Goal: Information Seeking & Learning: Learn about a topic

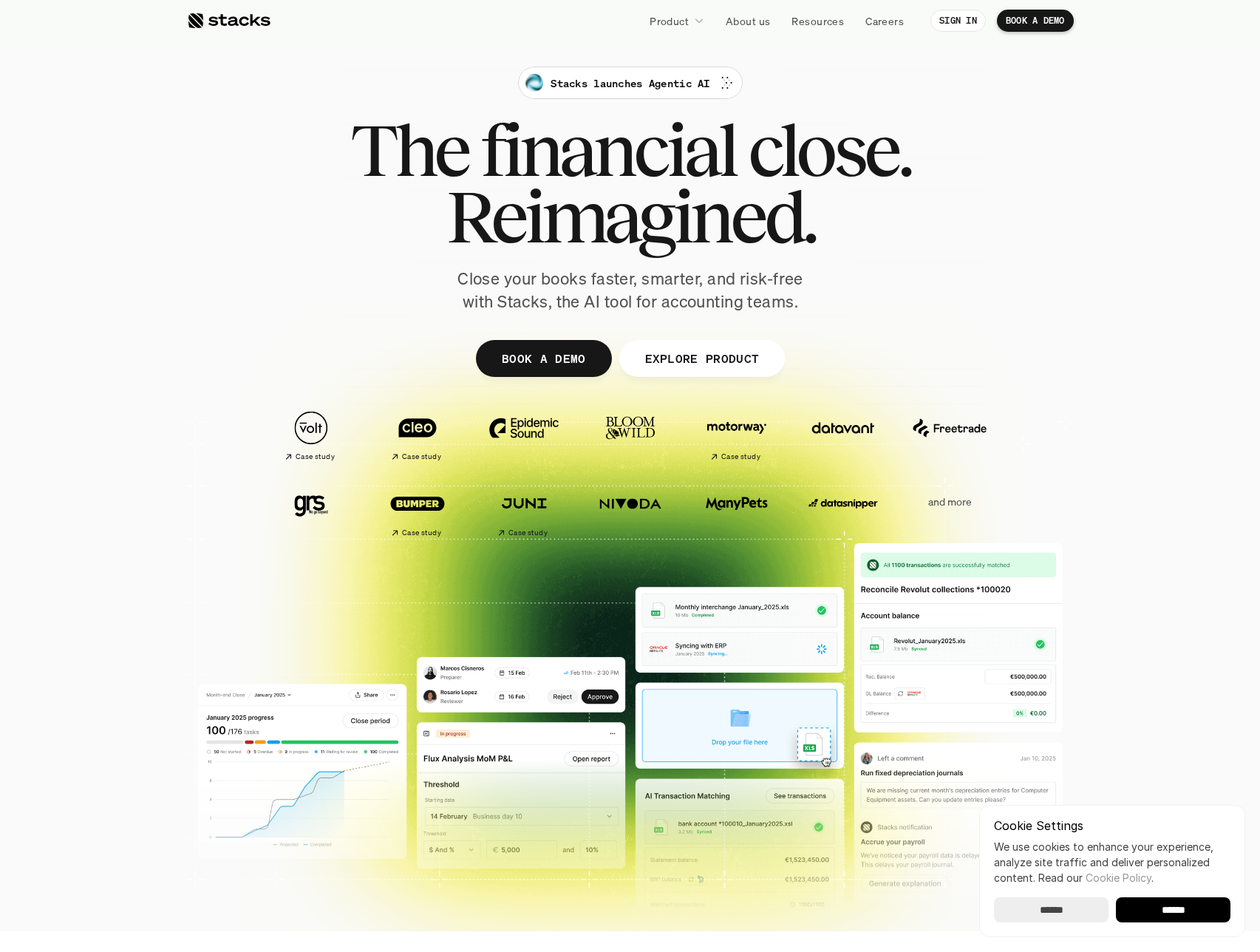
click at [787, 43] on div at bounding box center [630, 362] width 887 height 665
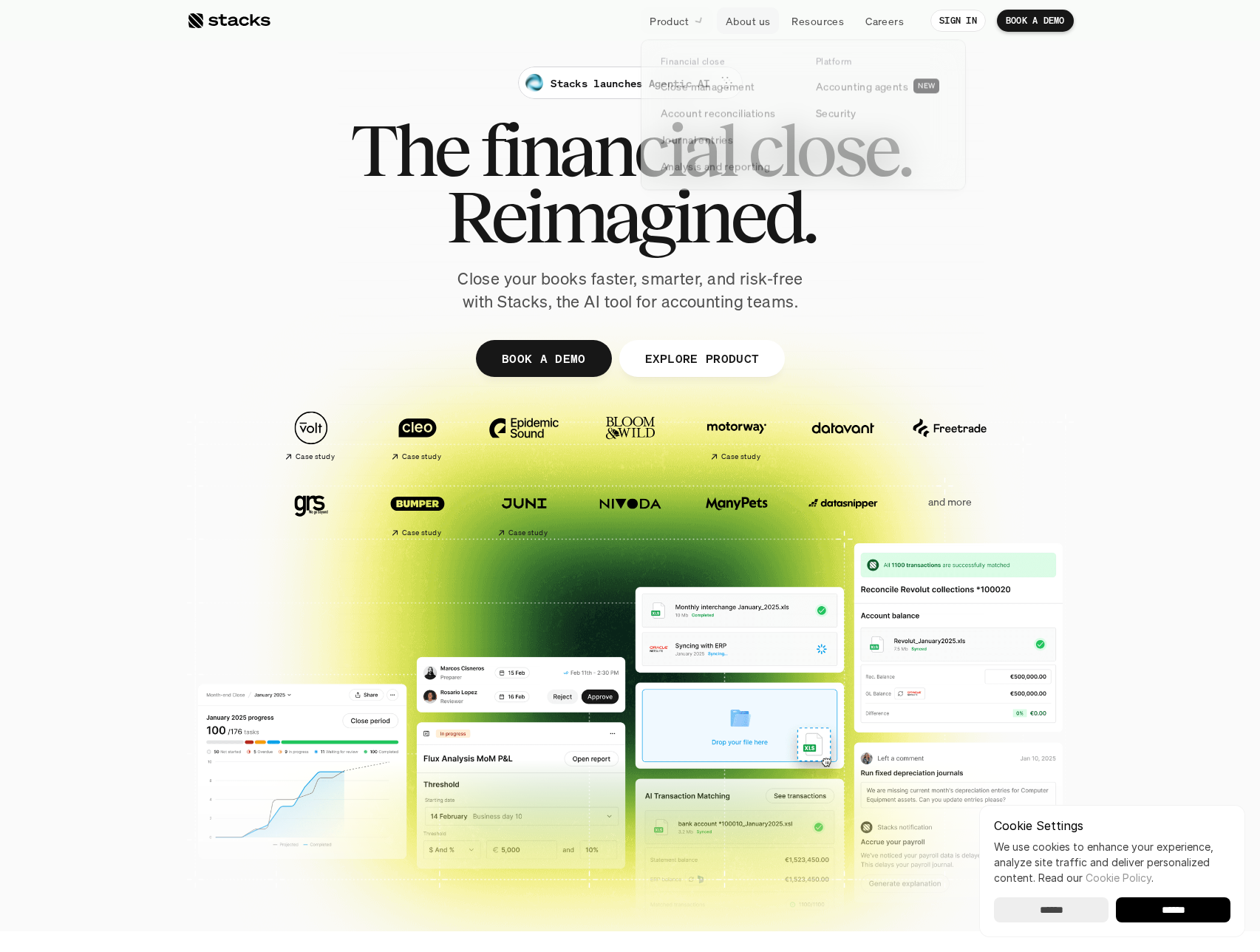
click at [678, 24] on p "Product" at bounding box center [669, 21] width 39 height 15
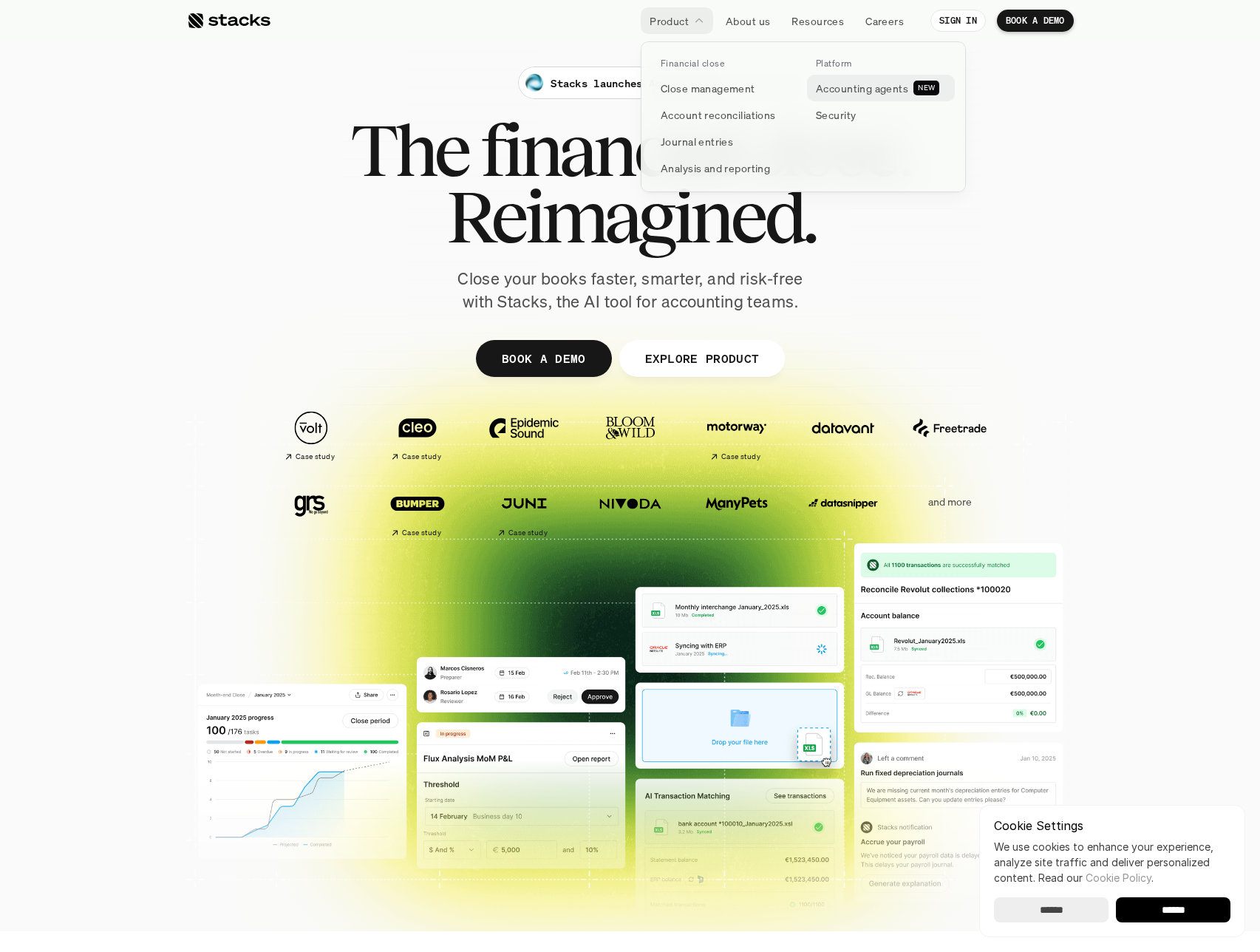
click at [844, 93] on p "Accounting agents" at bounding box center [862, 88] width 92 height 15
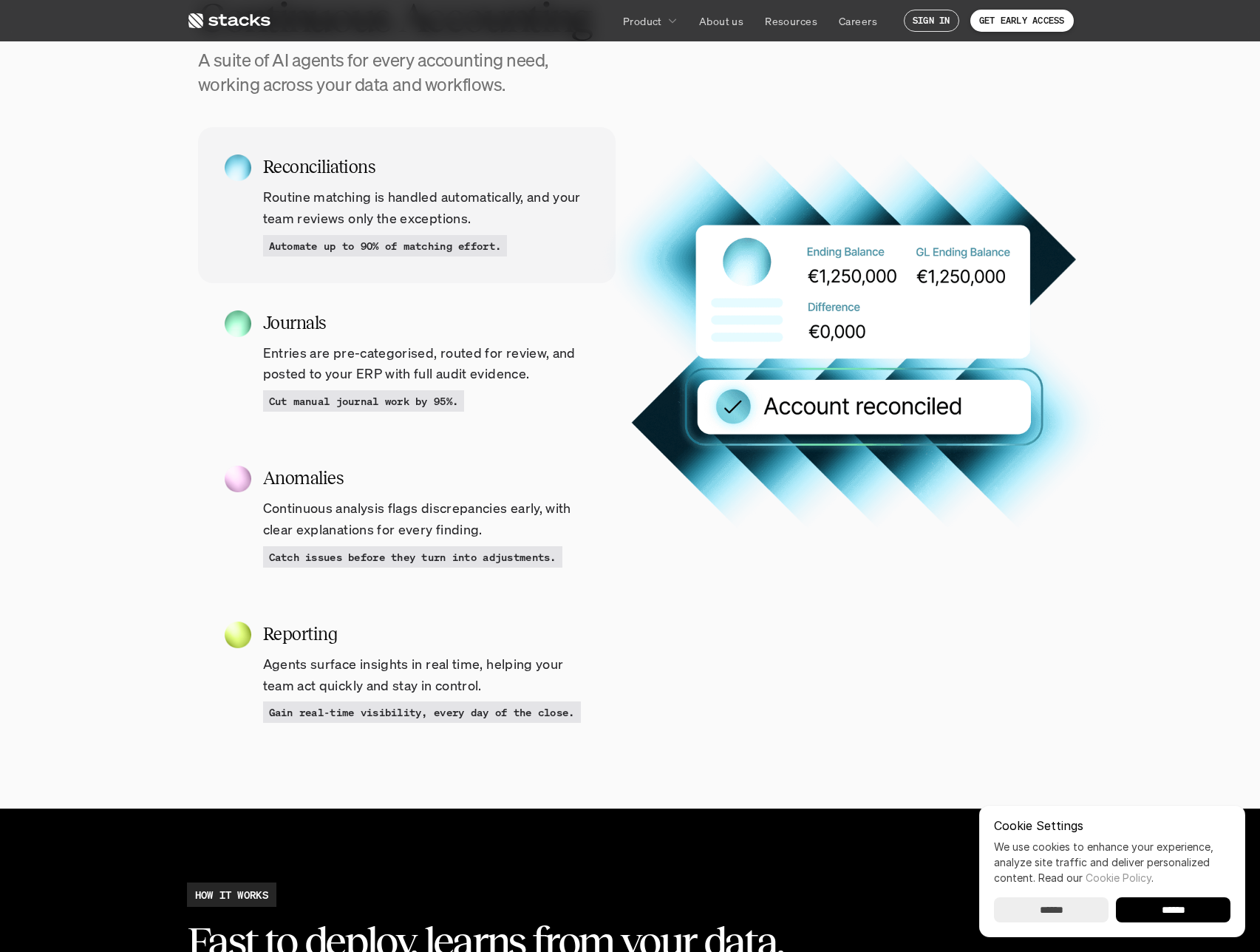
scroll to position [1771, 0]
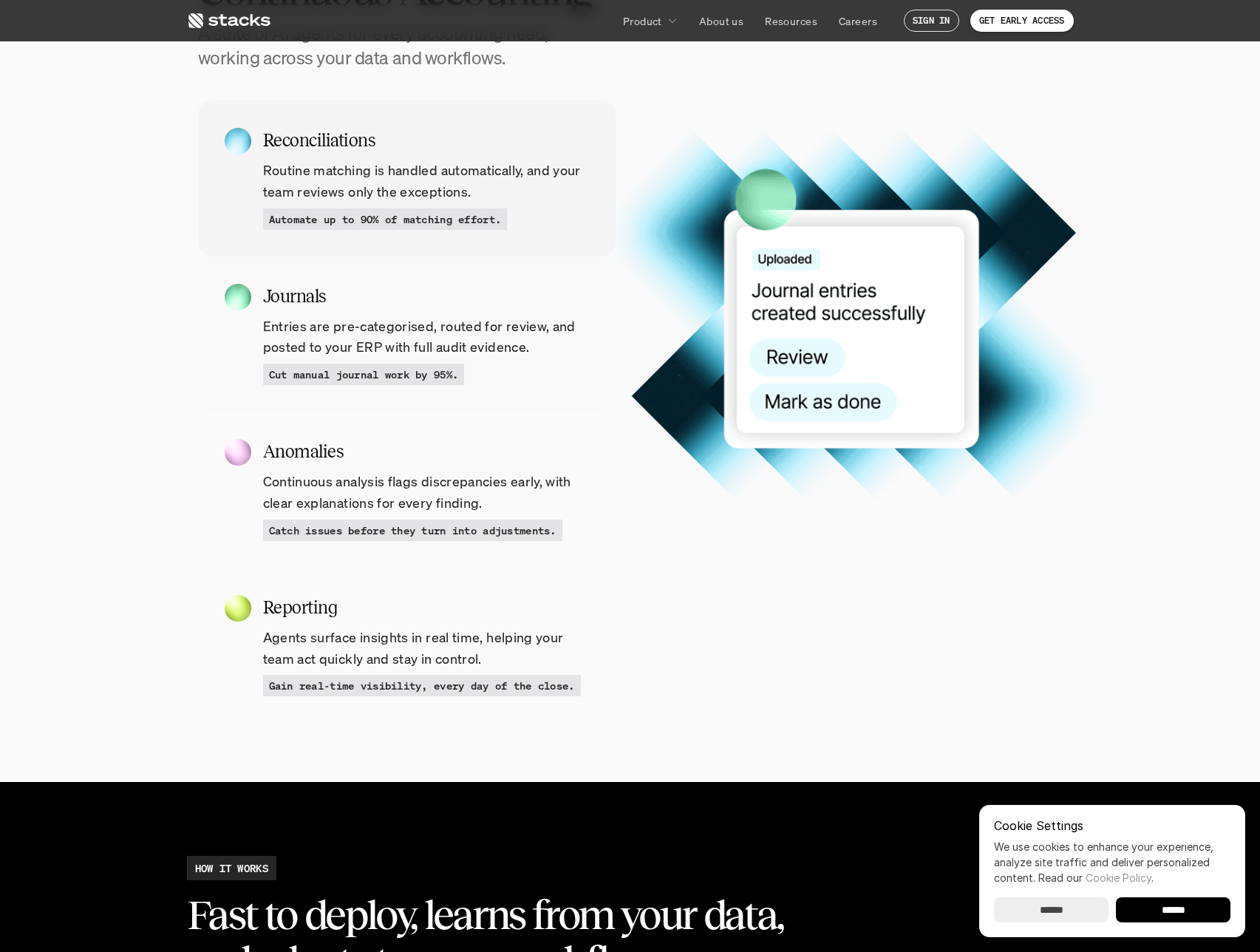
click at [506, 339] on p "Entries are pre-categorised, routed for review, and posted to your ERP with ful…" at bounding box center [426, 337] width 326 height 43
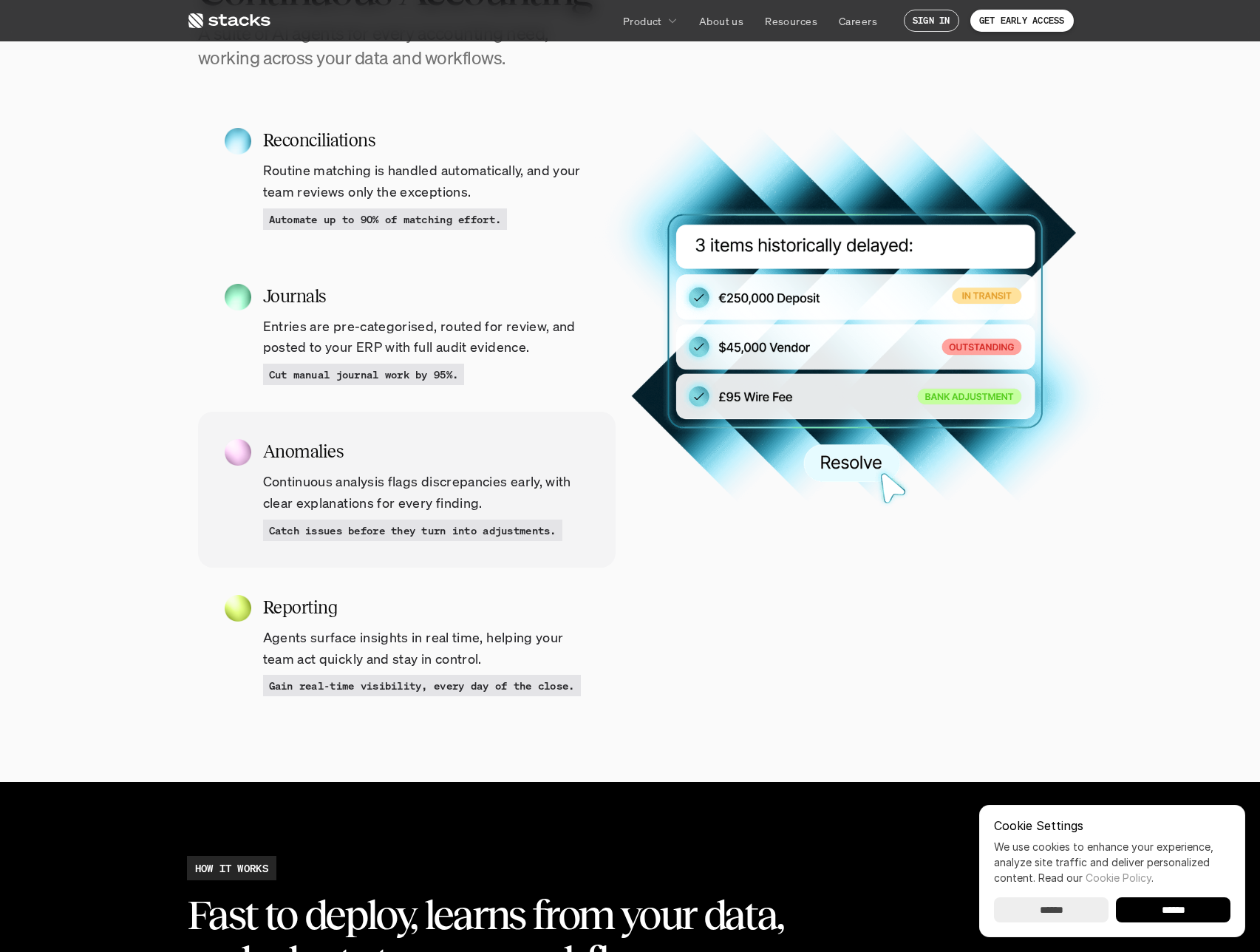
click at [500, 453] on h5 "Anomalies" at bounding box center [426, 452] width 326 height 27
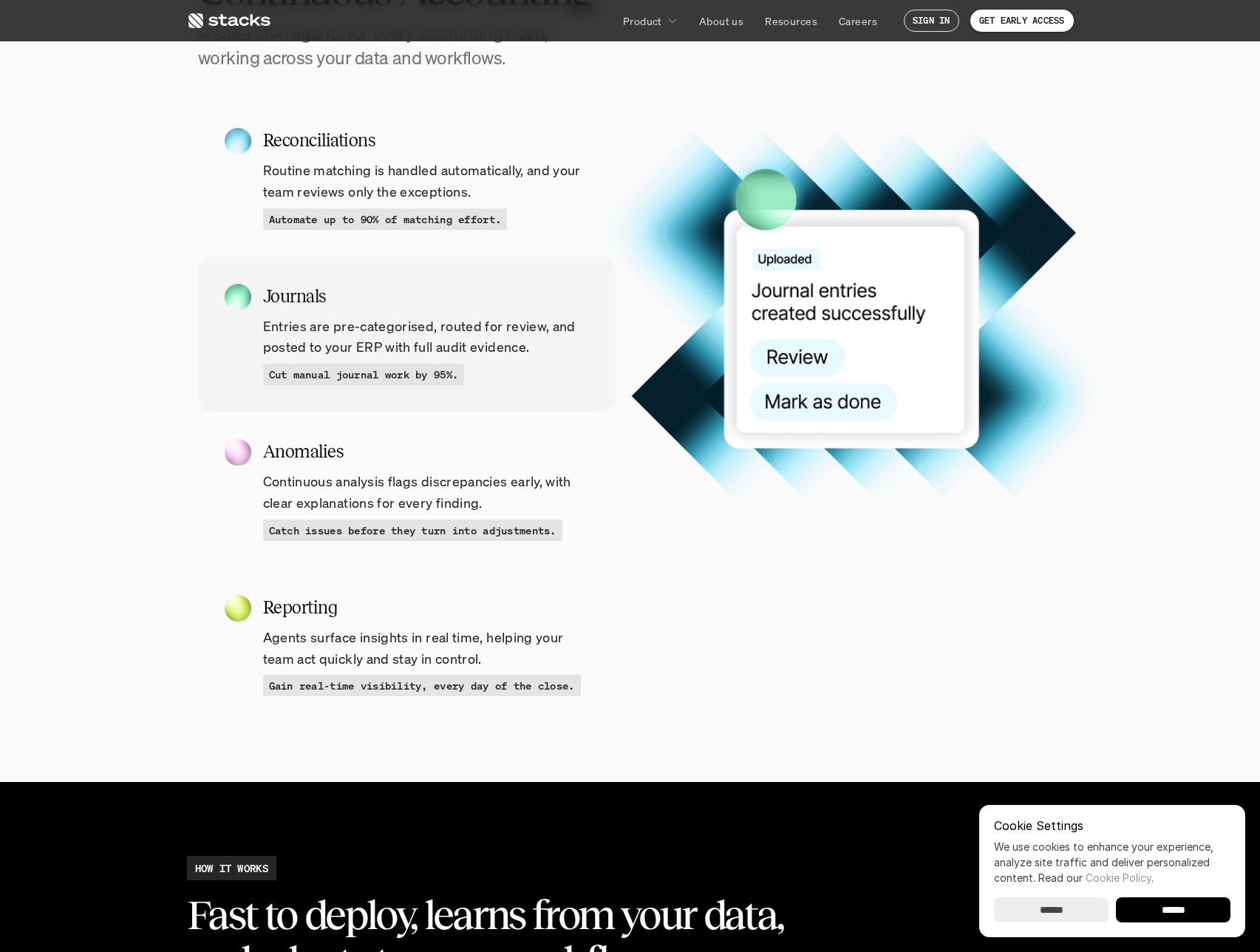
click at [501, 354] on p "Entries are pre-categorised, routed for review, and posted to your ERP with ful…" at bounding box center [426, 337] width 326 height 43
drag, startPoint x: 271, startPoint y: 370, endPoint x: 472, endPoint y: 379, distance: 201.2
click at [464, 379] on div "Cut manual journal work by 95%." at bounding box center [364, 374] width 202 height 21
copy p "Cut manual journal work by 95%."
